Goal: Information Seeking & Learning: Find contact information

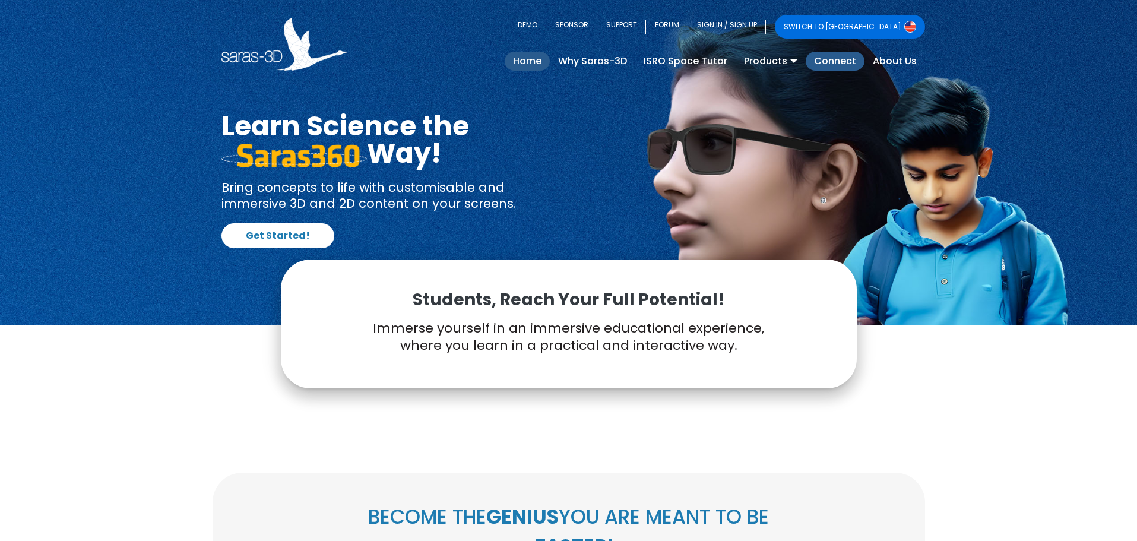
click at [839, 69] on link "Connect" at bounding box center [835, 61] width 59 height 19
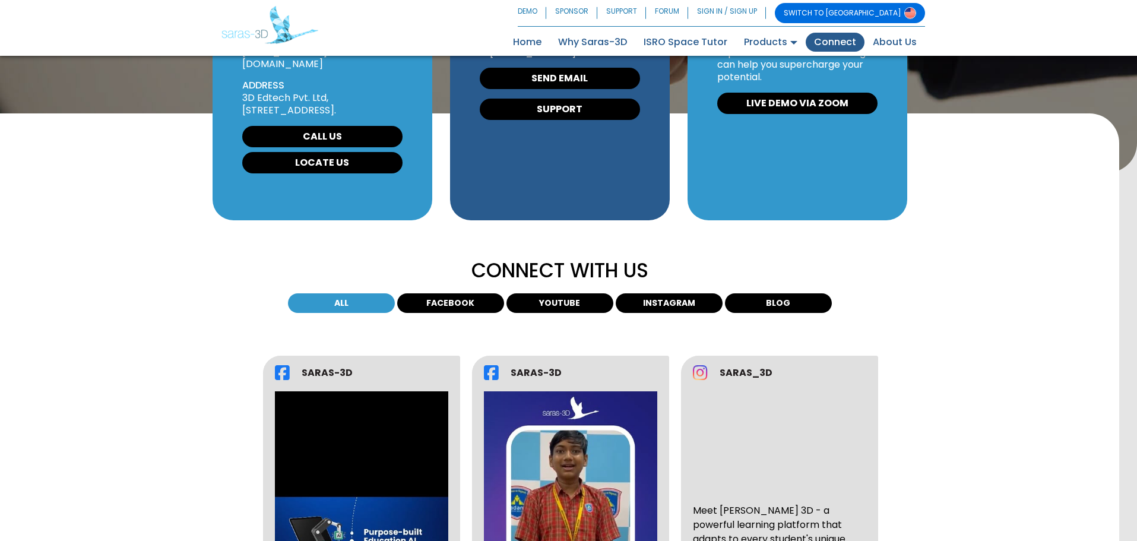
scroll to position [265, 0]
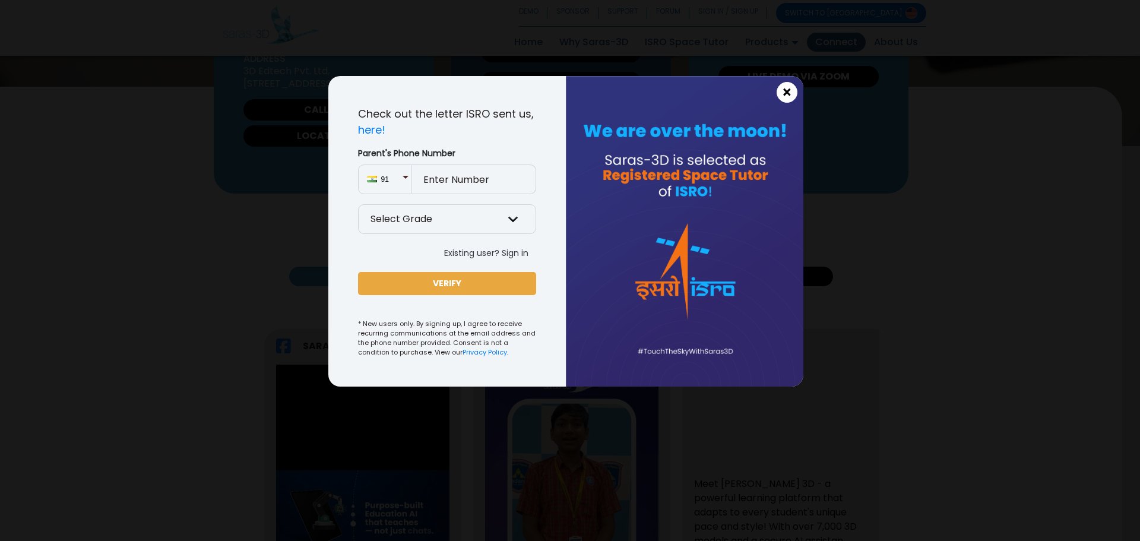
click at [786, 95] on span "×" at bounding box center [787, 92] width 10 height 15
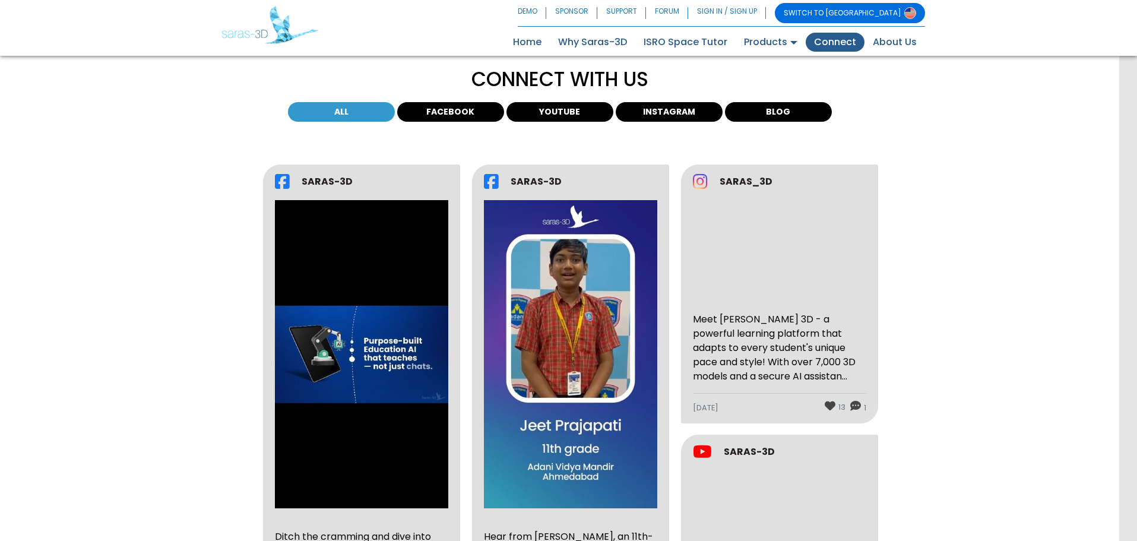
scroll to position [430, 0]
click at [646, 7] on link "SUPPORT" at bounding box center [621, 13] width 49 height 20
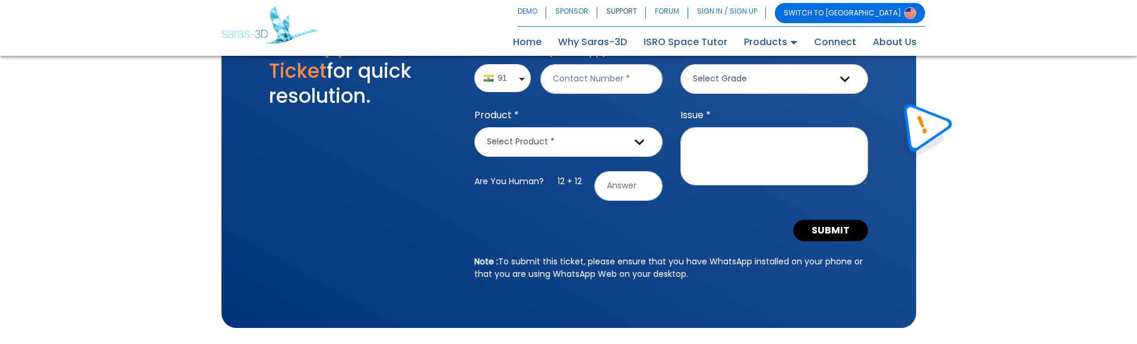
scroll to position [1334, 0]
